Goal: Navigation & Orientation: Find specific page/section

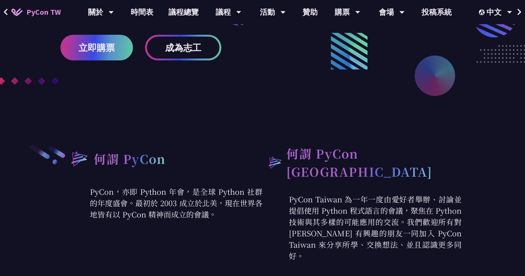
scroll to position [252, 0]
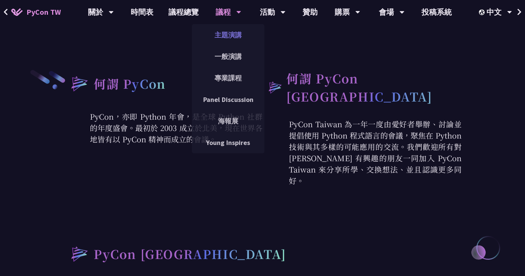
click at [231, 34] on link "主題演講" at bounding box center [228, 35] width 73 height 18
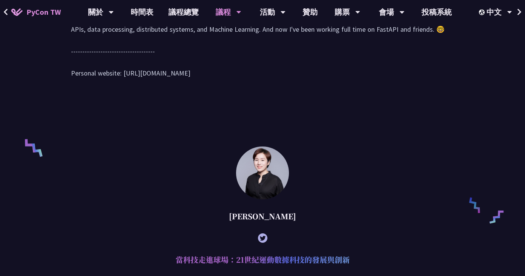
scroll to position [418, 0]
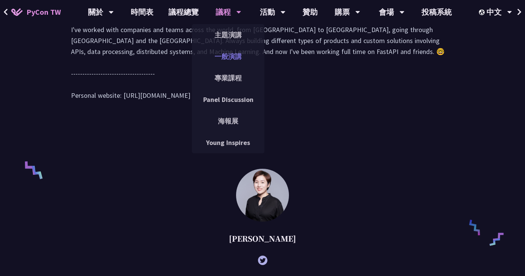
click at [231, 54] on link "一般演講" at bounding box center [228, 57] width 73 height 18
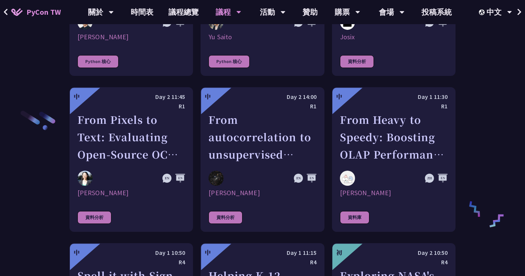
scroll to position [1081, 0]
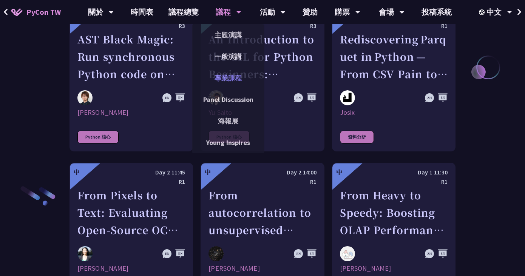
click at [230, 77] on link "專業課程" at bounding box center [228, 78] width 73 height 18
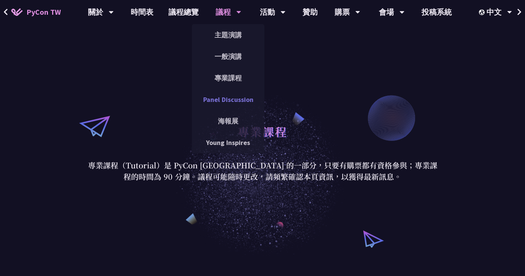
click at [233, 97] on link "Panel Discussion" at bounding box center [228, 100] width 73 height 18
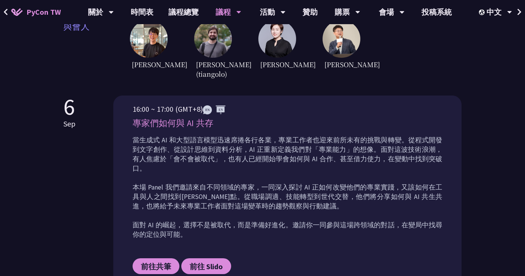
scroll to position [244, 0]
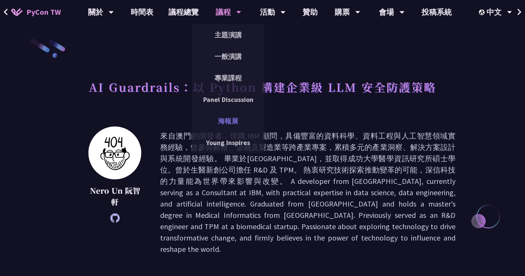
click at [229, 122] on link "海報展" at bounding box center [228, 121] width 73 height 18
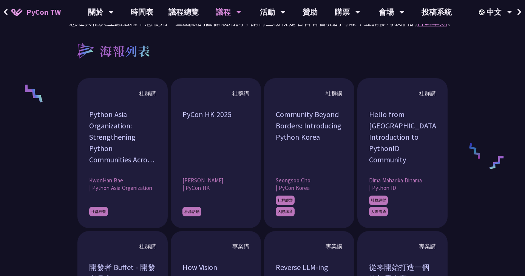
scroll to position [541, 0]
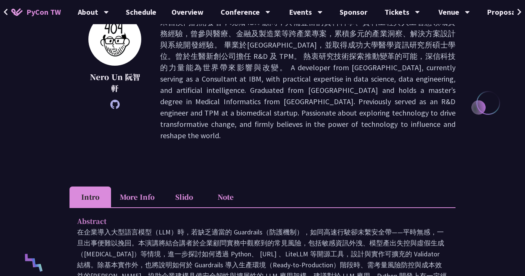
scroll to position [120, 0]
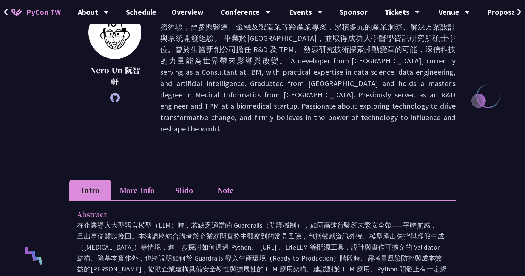
click at [180, 180] on li "Slido" at bounding box center [184, 190] width 42 height 21
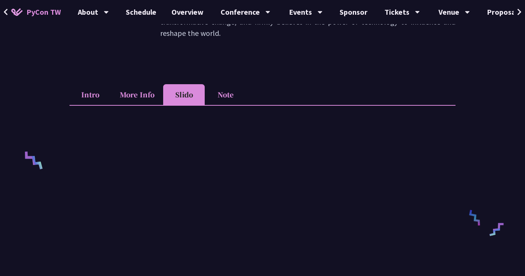
scroll to position [227, 0]
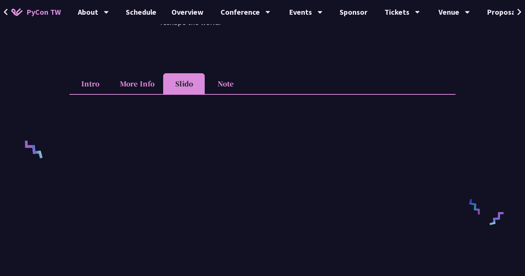
click at [141, 73] on li "More Info" at bounding box center [137, 83] width 52 height 21
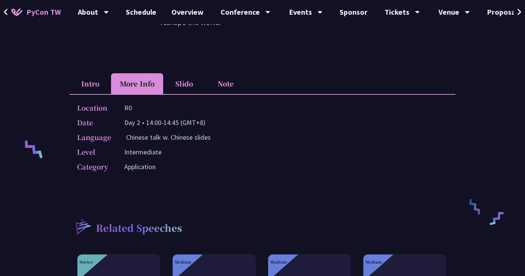
click at [97, 74] on li "Intro" at bounding box center [90, 83] width 42 height 21
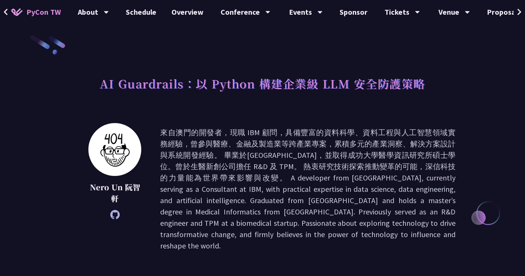
scroll to position [0, 0]
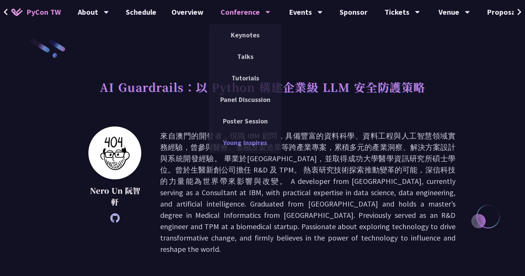
click at [247, 142] on link "Young Inspires" at bounding box center [245, 143] width 73 height 18
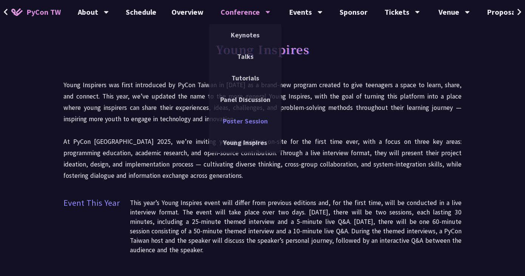
click at [244, 122] on link "Poster Session" at bounding box center [245, 121] width 73 height 18
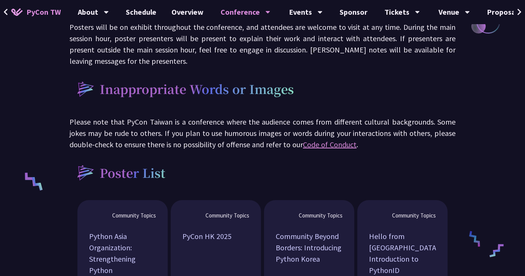
scroll to position [443, 0]
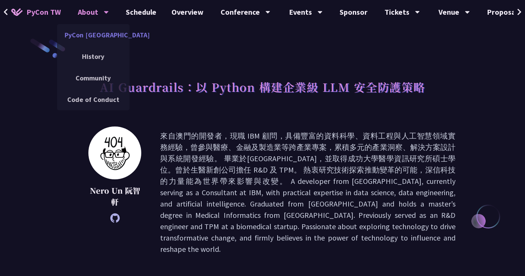
click at [91, 33] on link "PyCon [GEOGRAPHIC_DATA]" at bounding box center [93, 35] width 73 height 18
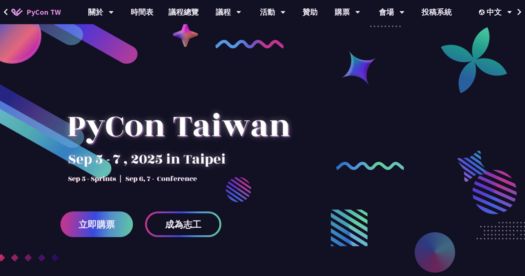
scroll to position [5, 0]
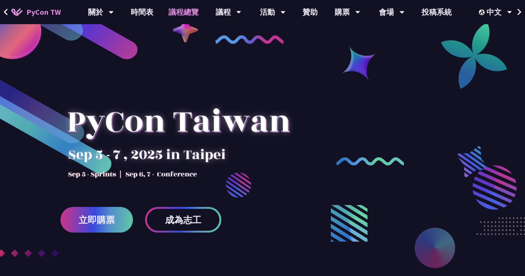
click at [188, 14] on link "議程總覽" at bounding box center [183, 12] width 45 height 24
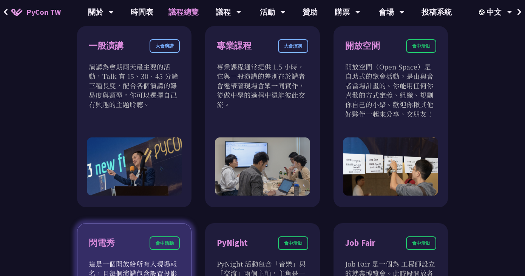
scroll to position [431, 0]
